Goal: Transaction & Acquisition: Purchase product/service

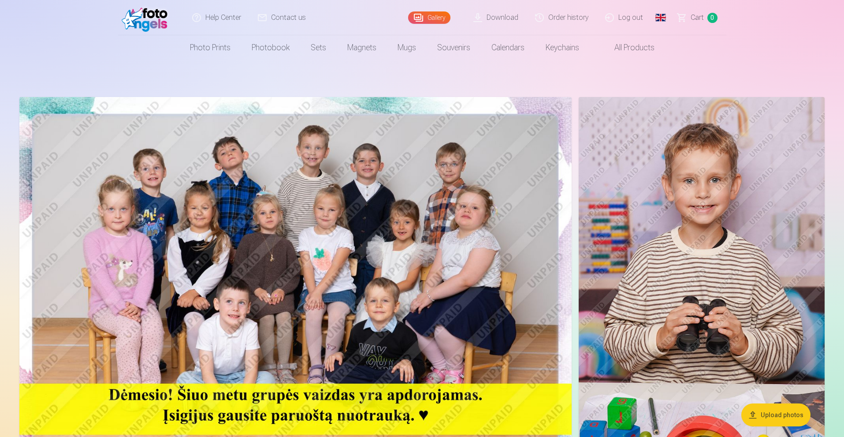
click at [572, 13] on link "Order history" at bounding box center [562, 17] width 70 height 35
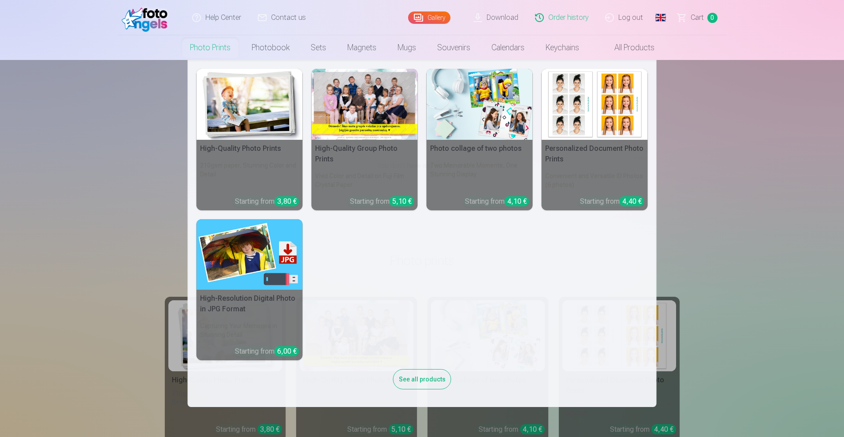
click at [212, 47] on link "Photo prints" at bounding box center [210, 47] width 62 height 25
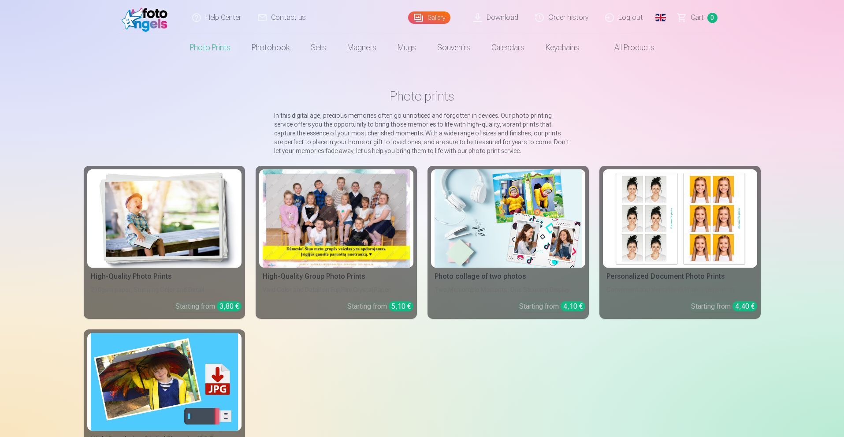
click at [339, 208] on div at bounding box center [336, 218] width 147 height 98
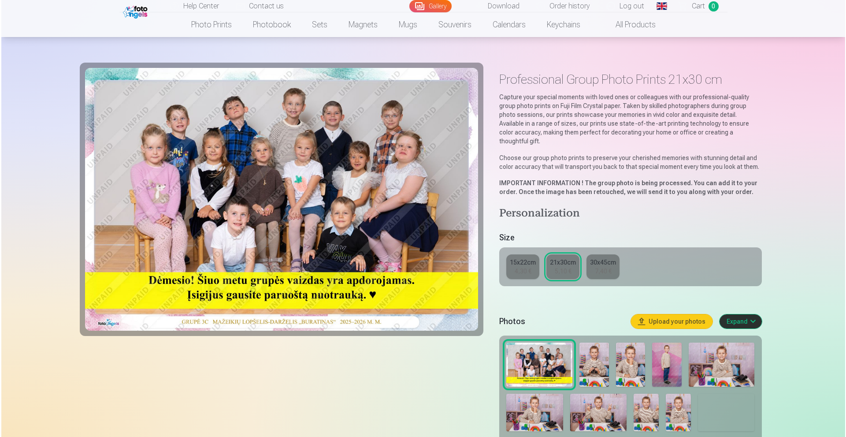
scroll to position [134, 0]
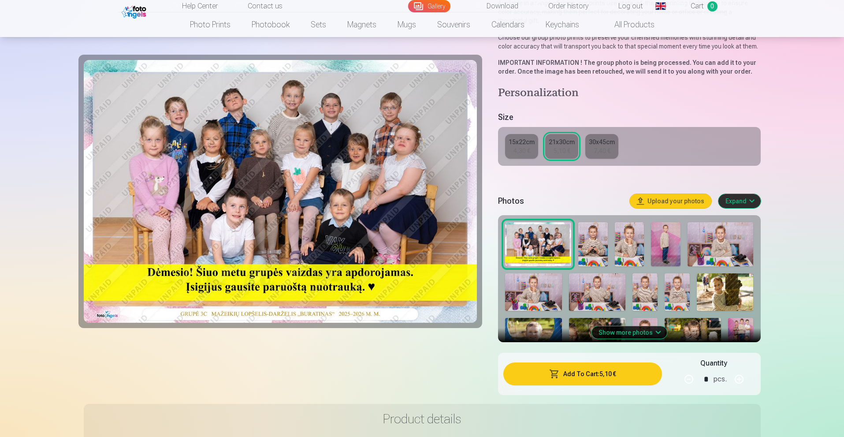
click at [619, 363] on button "Add To Cart : 5,10 €" at bounding box center [582, 373] width 158 height 23
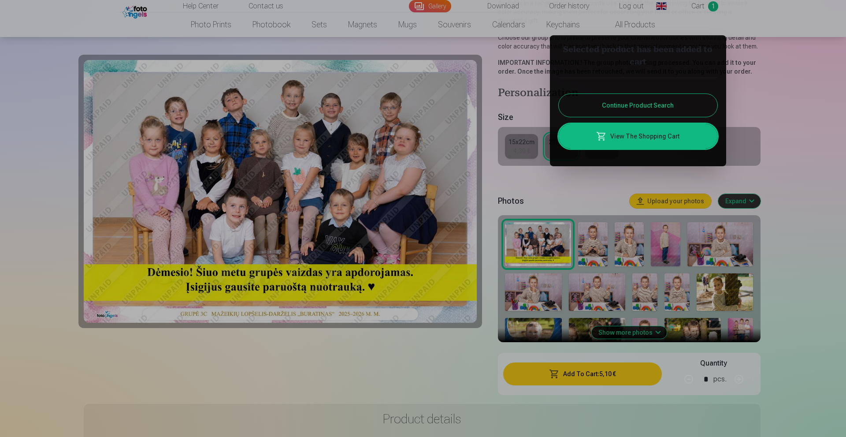
click at [630, 138] on link "View The Shopping Cart" at bounding box center [638, 136] width 159 height 25
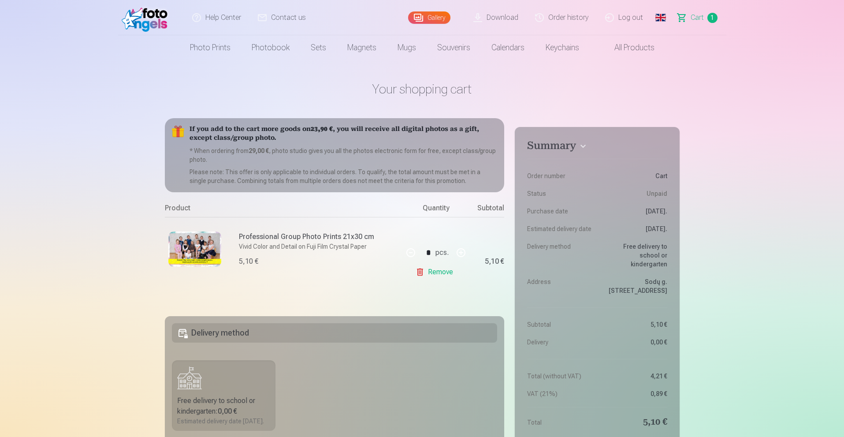
click at [664, 16] on link "Global" at bounding box center [661, 17] width 18 height 35
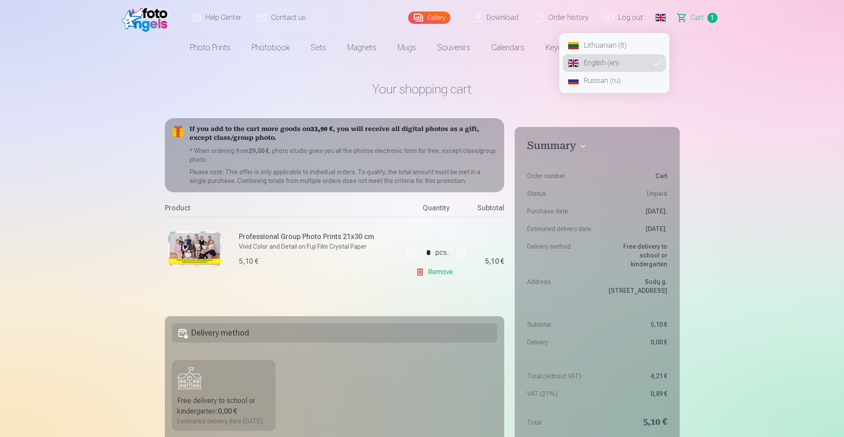
click at [610, 46] on link "Lithuanian (lt)" at bounding box center [614, 46] width 103 height 18
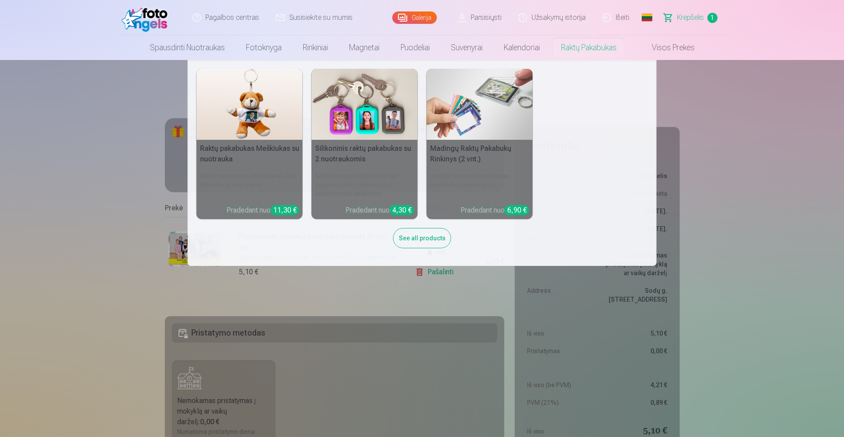
click at [819, 170] on nav "Raktų pakabukas Meškiukas su nuotrauka Mieli ir asmeniniai aksesuarai Jūsų Rakt…" at bounding box center [422, 163] width 844 height 206
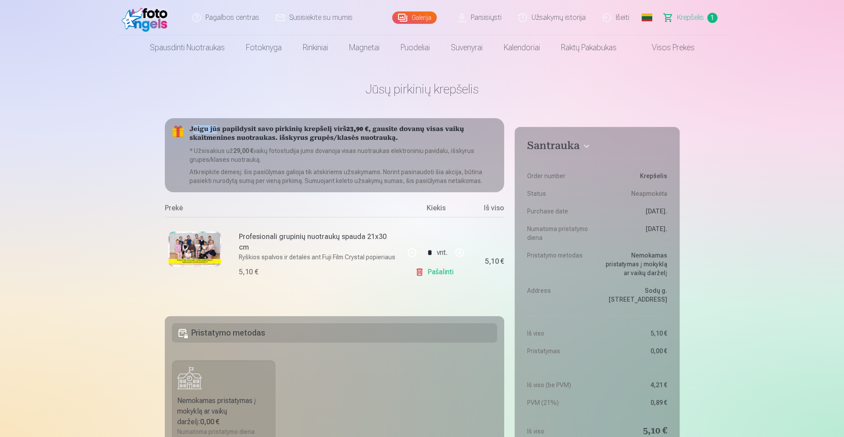
drag, startPoint x: 191, startPoint y: 130, endPoint x: 217, endPoint y: 131, distance: 26.0
click at [217, 131] on h5 "Jeigu jūs papildysit savo pirkinių krepšelį virš 23,90 € , gausite dovanų visas…" at bounding box center [344, 134] width 308 height 18
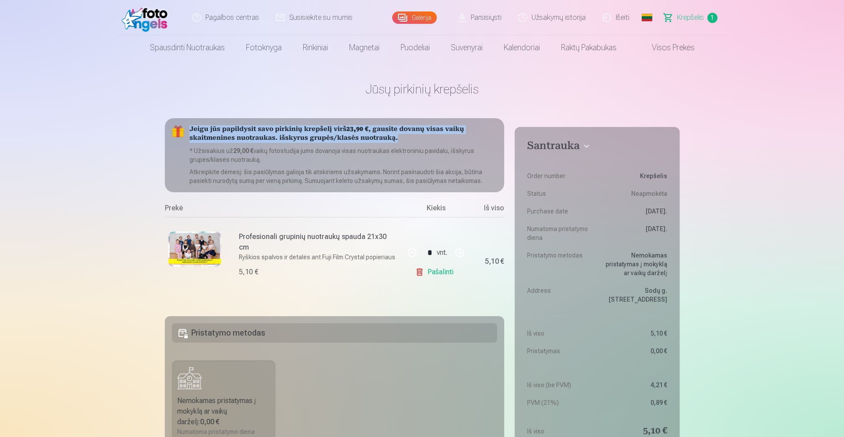
drag, startPoint x: 190, startPoint y: 127, endPoint x: 396, endPoint y: 140, distance: 206.2
click at [396, 140] on h5 "Jeigu jūs papildysit savo pirkinių krepšelį virš 23,90 € , gausite dovanų visas…" at bounding box center [344, 134] width 308 height 18
copy h5 "Jeigu jūs papildysit savo pirkinių krepšelį virš 23,90 € , gausite dovanų visas…"
click at [436, 273] on link "Pašalinti" at bounding box center [436, 272] width 42 height 18
